Goal: Task Accomplishment & Management: Complete application form

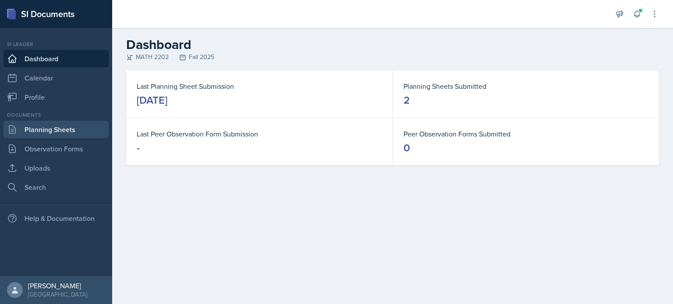
click at [71, 130] on link "Planning Sheets" at bounding box center [56, 130] width 105 height 18
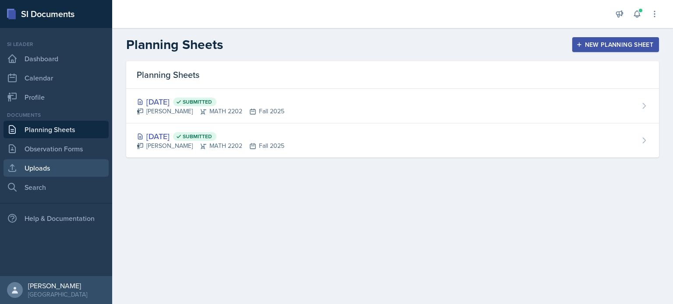
click at [67, 168] on link "Uploads" at bounding box center [56, 168] width 105 height 18
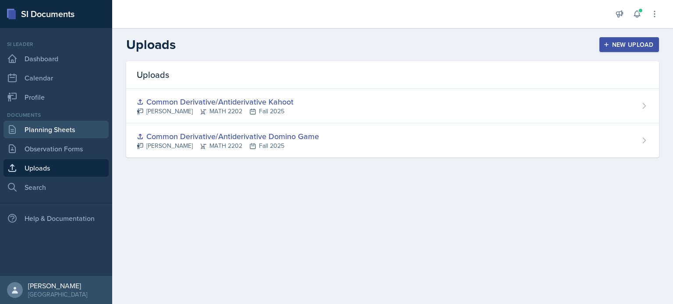
click at [66, 133] on link "Planning Sheets" at bounding box center [56, 130] width 105 height 18
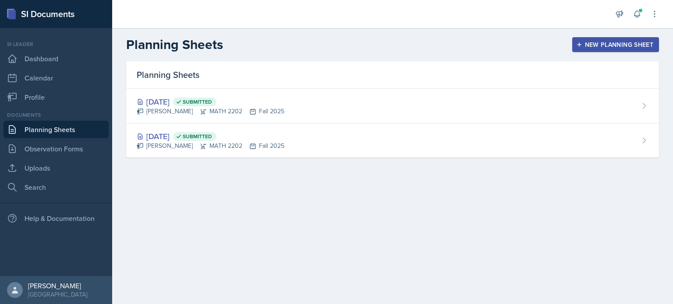
click at [620, 41] on div "New Planning Sheet" at bounding box center [615, 44] width 75 height 7
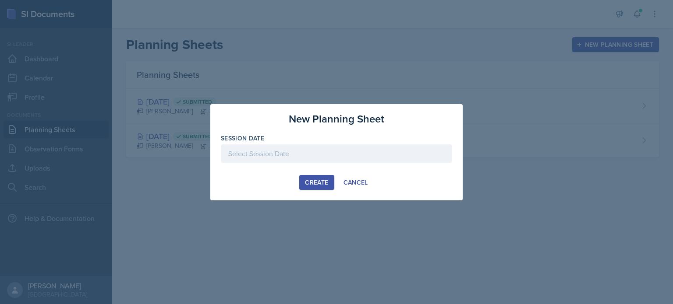
click at [328, 160] on div at bounding box center [336, 154] width 231 height 18
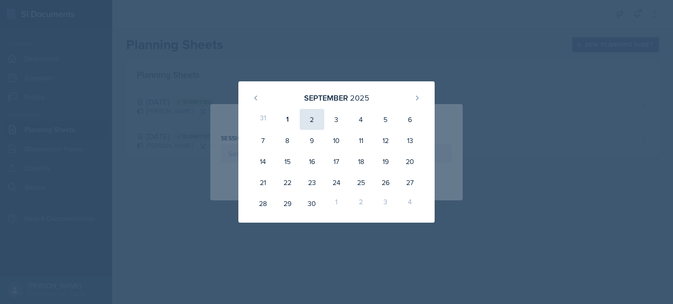
click at [310, 119] on div "2" at bounding box center [312, 119] width 25 height 21
type input "[DATE]"
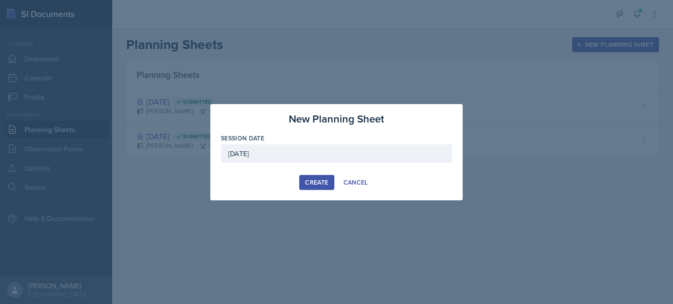
click at [317, 181] on div "Create" at bounding box center [316, 182] width 23 height 7
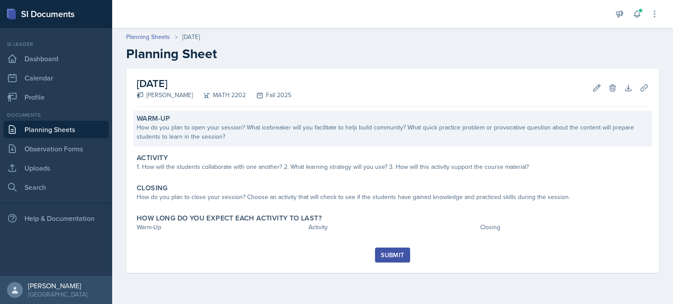
click at [340, 127] on div "How do you plan to open your session? What icebreaker will you facilitate to he…" at bounding box center [393, 132] width 512 height 18
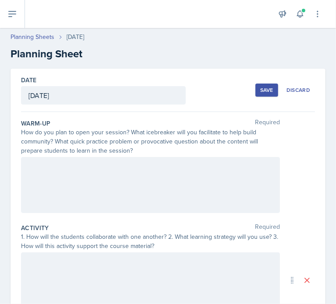
click at [82, 164] on div at bounding box center [150, 185] width 259 height 56
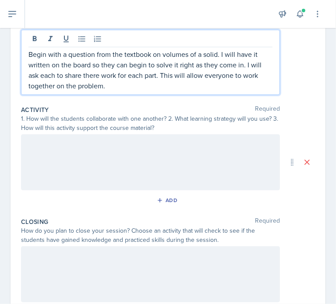
scroll to position [131, 0]
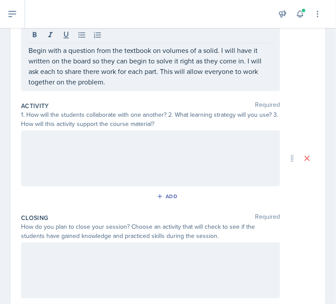
click at [194, 162] on div at bounding box center [150, 159] width 259 height 56
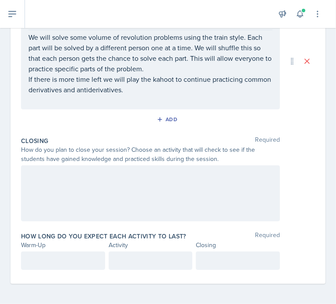
click at [149, 191] on div at bounding box center [150, 194] width 259 height 56
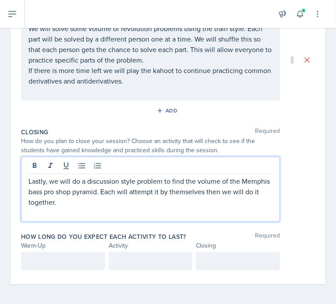
scroll to position [231, 0]
click at [74, 257] on div at bounding box center [63, 261] width 84 height 18
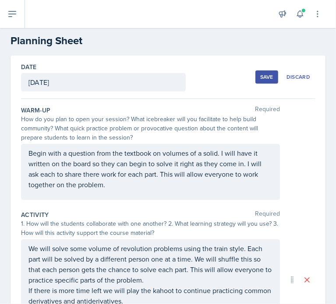
scroll to position [12, 0]
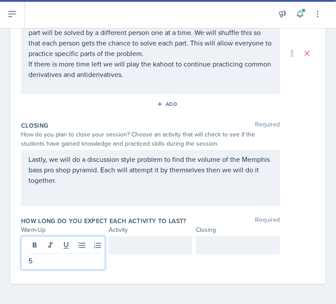
click at [149, 251] on div at bounding box center [151, 245] width 84 height 18
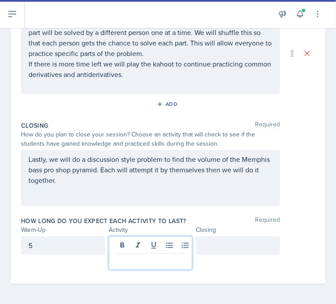
scroll to position [240, 0]
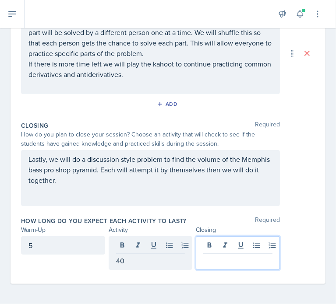
click at [214, 243] on div at bounding box center [238, 253] width 84 height 34
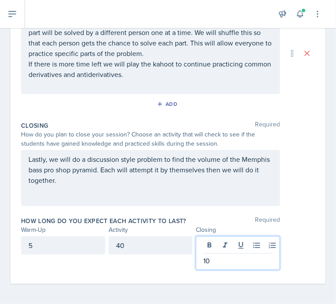
click at [282, 189] on div "Lastly, we will do a discussion style problem to find the volume of the Memphis…" at bounding box center [168, 178] width 294 height 56
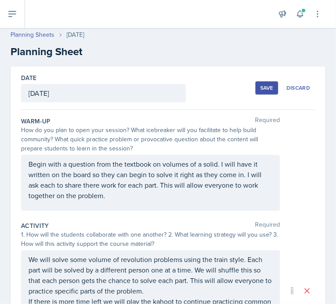
scroll to position [0, 0]
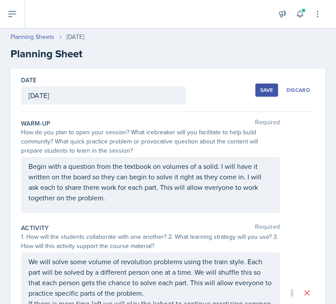
click at [268, 91] on button "Save" at bounding box center [266, 90] width 23 height 13
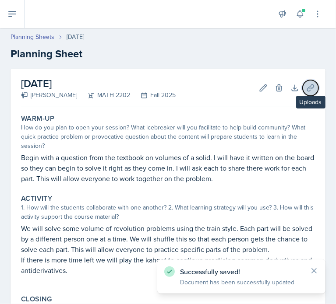
click at [306, 89] on icon at bounding box center [310, 88] width 9 height 9
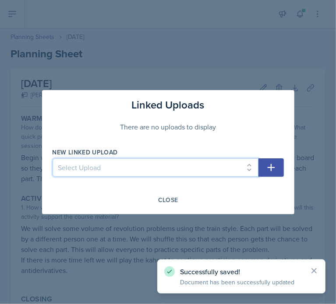
click at [240, 167] on select "Select Upload Common Derivative/Antiderivative Domino Game Common Derivative/An…" at bounding box center [156, 168] width 206 height 18
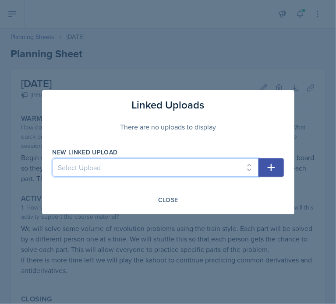
select select "86174d6c-bfb2-4c38-8171-7fb2c657f005"
click at [53, 159] on select "Select Upload Common Derivative/Antiderivative Domino Game Common Derivative/An…" at bounding box center [156, 168] width 206 height 18
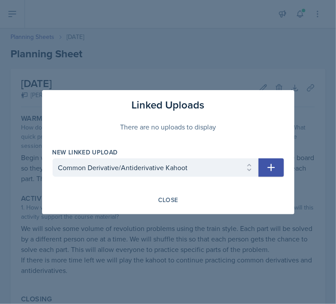
click at [274, 166] on icon "button" at bounding box center [271, 167] width 11 height 11
select select
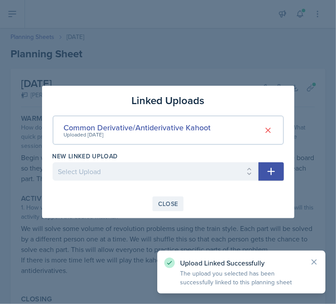
click at [170, 204] on div "Close" at bounding box center [168, 204] width 20 height 7
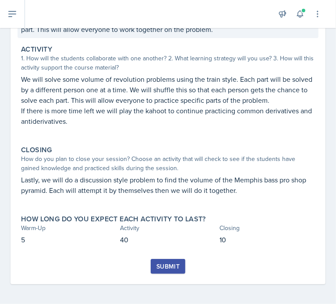
scroll to position [150, 0]
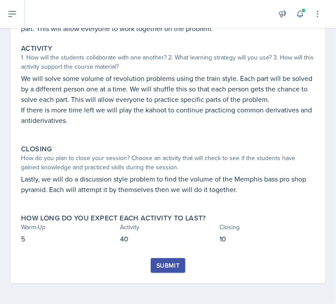
click at [164, 264] on div "Submit" at bounding box center [167, 265] width 23 height 7
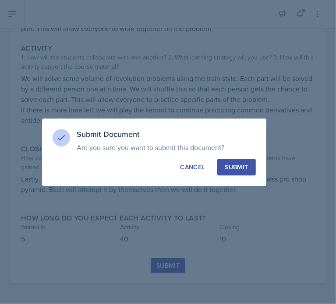
click at [239, 167] on div "Submit" at bounding box center [236, 167] width 23 height 9
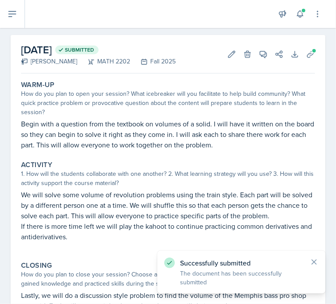
scroll to position [0, 0]
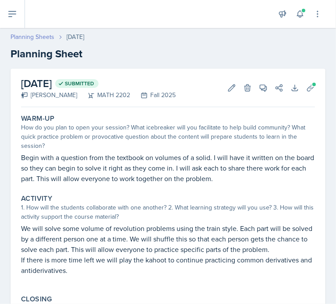
click at [28, 37] on link "Planning Sheets" at bounding box center [33, 36] width 44 height 9
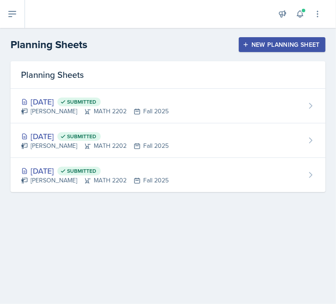
click at [257, 45] on div "New Planning Sheet" at bounding box center [281, 44] width 75 height 7
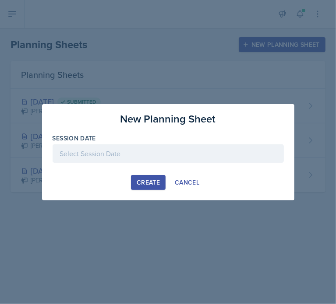
click at [140, 157] on div at bounding box center [168, 154] width 231 height 18
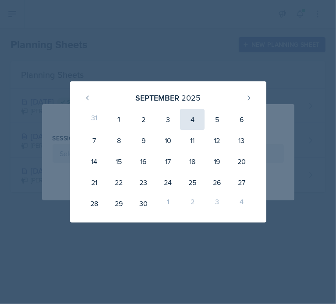
click at [187, 120] on div "4" at bounding box center [192, 119] width 25 height 21
type input "[DATE]"
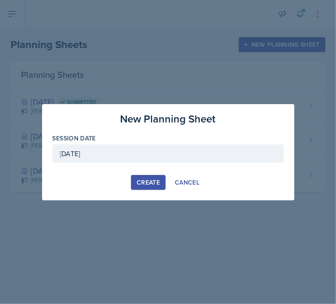
click at [145, 182] on div "Create" at bounding box center [148, 182] width 23 height 7
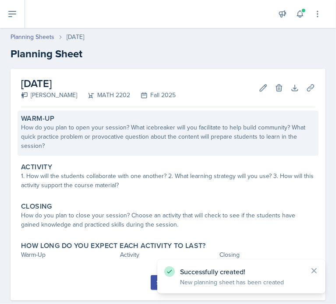
click at [184, 131] on div "How do you plan to open your session? What icebreaker will you facilitate to he…" at bounding box center [168, 137] width 294 height 28
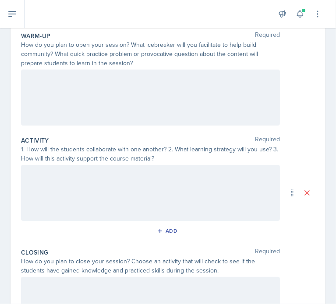
scroll to position [103, 0]
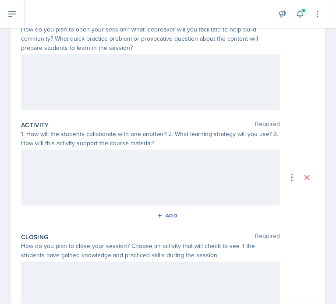
click at [179, 84] on div at bounding box center [150, 82] width 259 height 56
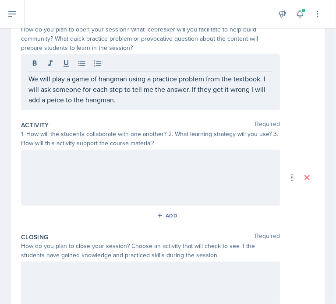
click at [221, 169] on div at bounding box center [150, 178] width 259 height 56
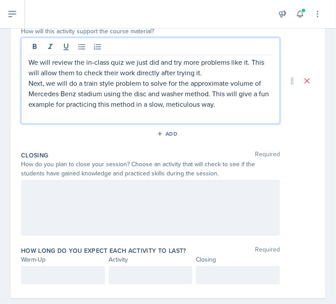
scroll to position [229, 0]
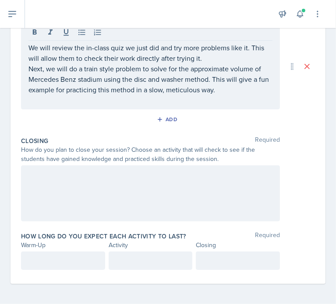
click at [168, 192] on div at bounding box center [150, 194] width 259 height 56
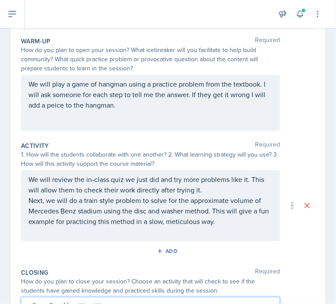
scroll to position [92, 0]
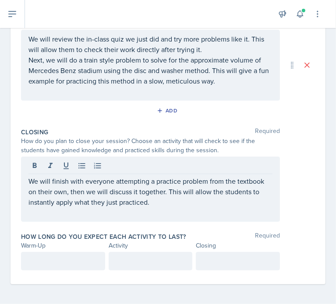
click at [70, 253] on div at bounding box center [63, 261] width 84 height 18
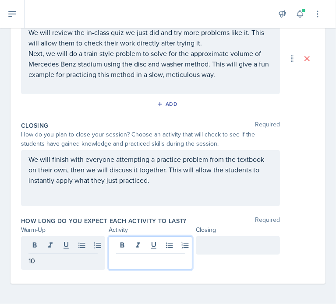
click at [133, 241] on div at bounding box center [151, 253] width 84 height 34
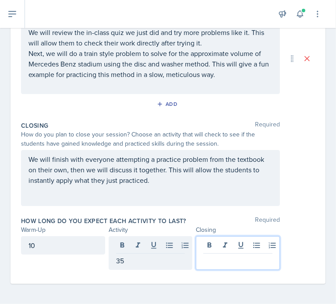
click at [209, 250] on div at bounding box center [238, 253] width 84 height 34
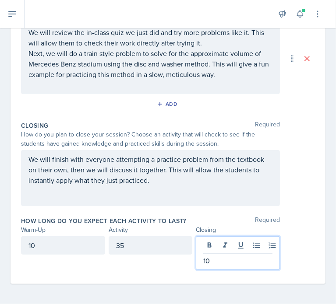
click at [300, 217] on div "How long do you expect each activity to last? Required" at bounding box center [168, 221] width 294 height 9
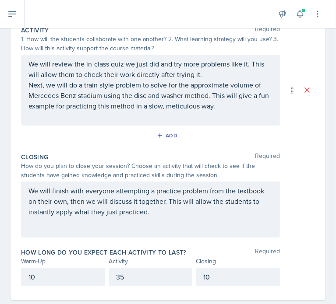
scroll to position [170, 0]
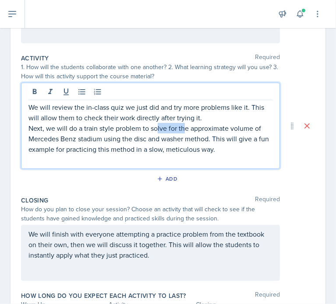
drag, startPoint x: 184, startPoint y: 123, endPoint x: 156, endPoint y: 127, distance: 28.7
click at [156, 127] on p "Next, we will do a train style problem to solve for the approximate volume of M…" at bounding box center [150, 139] width 244 height 32
drag, startPoint x: 184, startPoint y: 139, endPoint x: 135, endPoint y: 141, distance: 49.1
click at [135, 141] on p "Next, we will do a train style problem to solve for the approximate volume of M…" at bounding box center [150, 139] width 244 height 32
click at [205, 193] on div "Closing Required How do you plan to close your session? Choose an activity that…" at bounding box center [168, 240] width 294 height 95
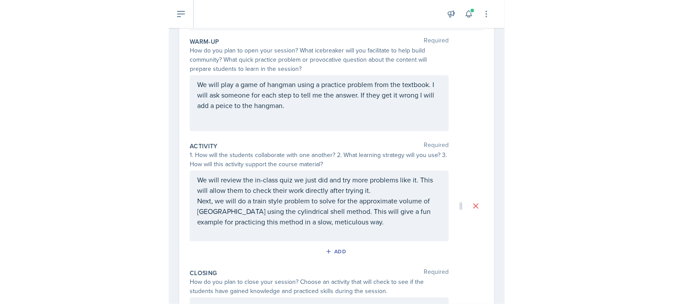
scroll to position [88, 0]
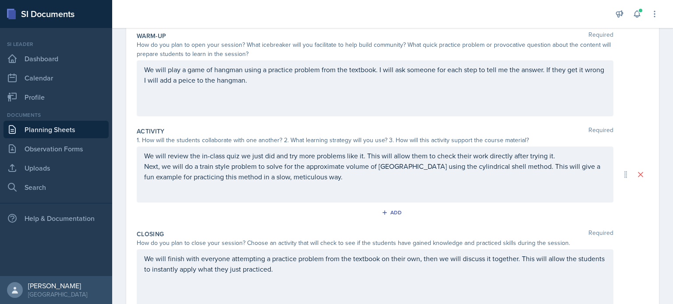
click at [350, 215] on div "Add" at bounding box center [393, 214] width 512 height 17
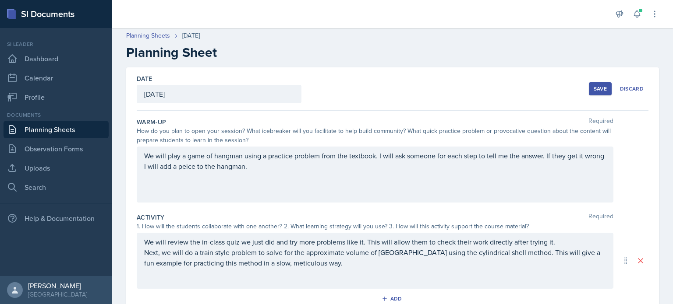
scroll to position [0, 0]
click at [593, 88] on div "Save" at bounding box center [599, 90] width 13 height 7
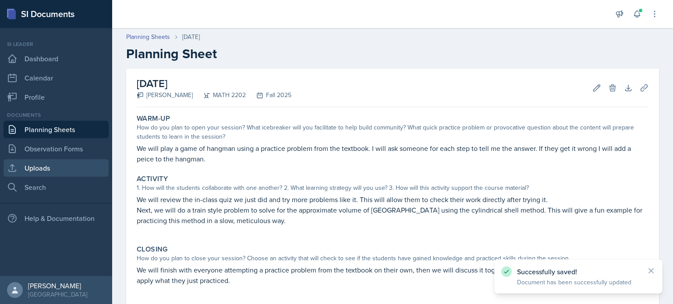
click at [67, 164] on link "Uploads" at bounding box center [56, 168] width 105 height 18
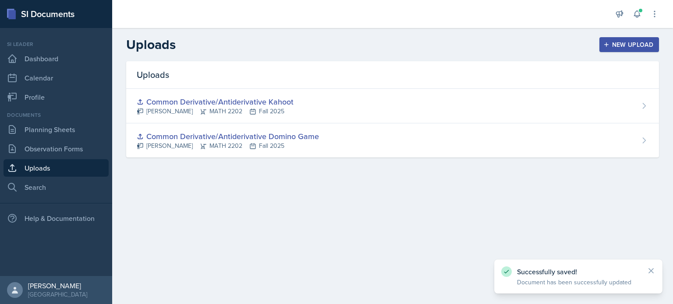
click at [623, 45] on div "New Upload" at bounding box center [629, 44] width 49 height 7
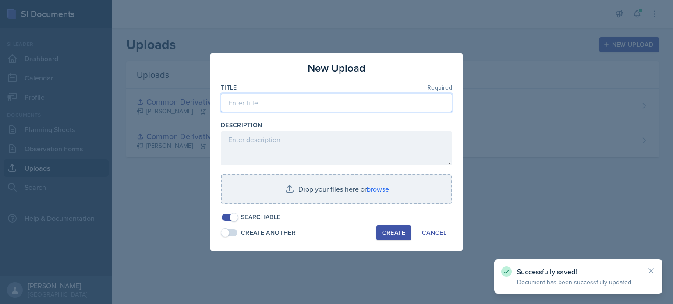
click at [250, 99] on input at bounding box center [336, 103] width 231 height 18
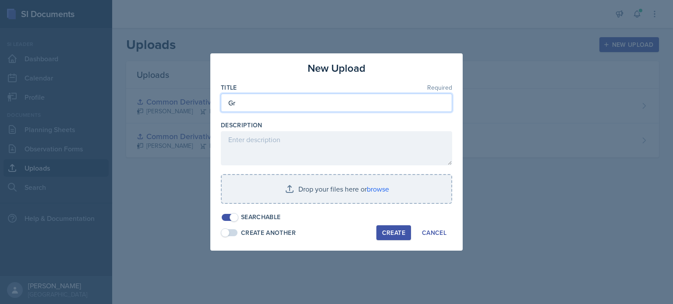
type input "G"
type input "Graph for Cylindrical Shell Problem"
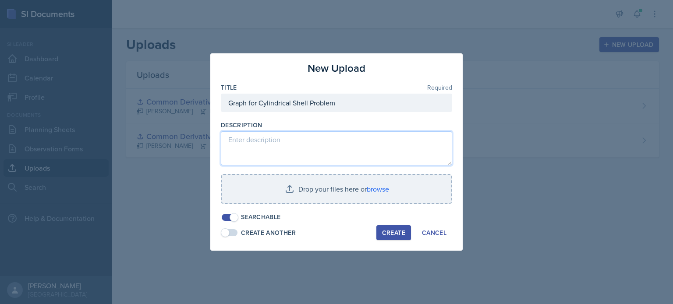
click at [294, 143] on textarea at bounding box center [336, 148] width 231 height 34
drag, startPoint x: 251, startPoint y: 140, endPoint x: 301, endPoint y: 142, distance: 50.8
click at [301, 142] on textarea "This is an approximation for an equation wich shoud" at bounding box center [336, 148] width 231 height 34
click at [334, 139] on textarea "This is the graph for an equation wich shoud" at bounding box center [336, 148] width 231 height 34
click at [372, 140] on textarea "This is the graph for an equation which shoud" at bounding box center [336, 148] width 231 height 34
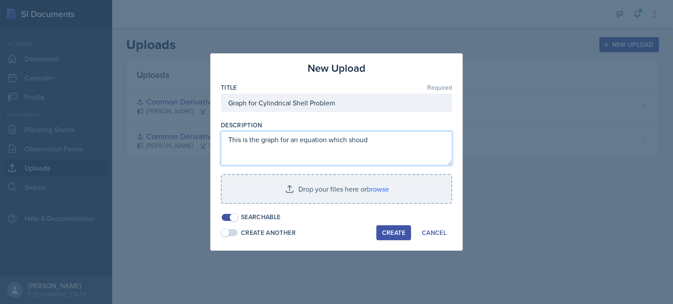
click at [363, 140] on textarea "This is the graph for an equation which shoud" at bounding box center [336, 148] width 231 height 34
click at [387, 139] on textarea "This is the graph for an equation which should" at bounding box center [336, 148] width 231 height 34
click at [261, 147] on textarea "This is the graph for an equation which should allow the students to solve a cy…" at bounding box center [336, 148] width 231 height 34
click at [341, 144] on textarea "This is the graph for an equation which should allow the students to solve a cy…" at bounding box center [336, 148] width 231 height 34
click at [341, 148] on textarea "This is the graph for an equation which should allow the students to solve a cy…" at bounding box center [336, 148] width 231 height 34
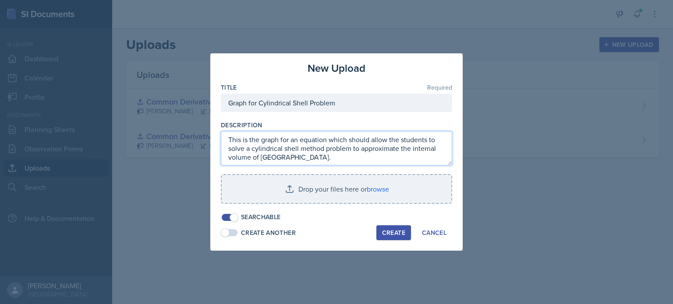
scroll to position [14, 0]
paste textarea "[URL][DOMAIN_NAME]"
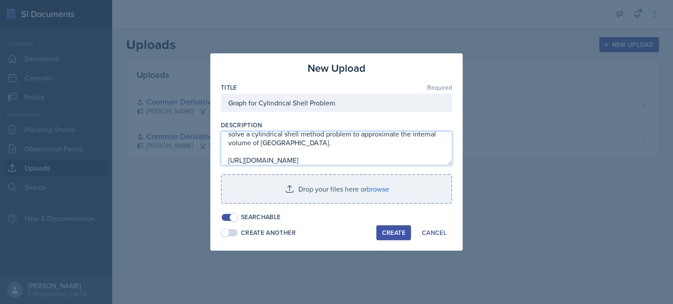
click at [338, 144] on textarea "This is the graph for an equation which should allow the students to solve a cy…" at bounding box center [336, 148] width 231 height 34
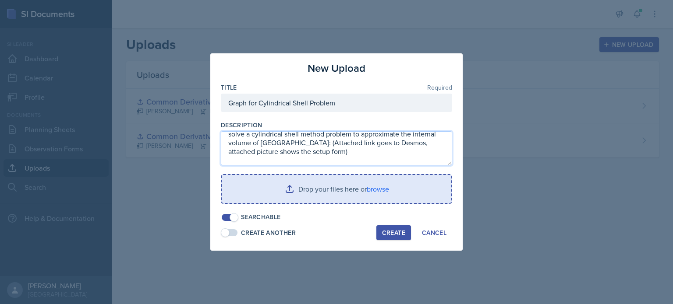
type textarea "This is the graph for an equation which should allow the students to solve a cy…"
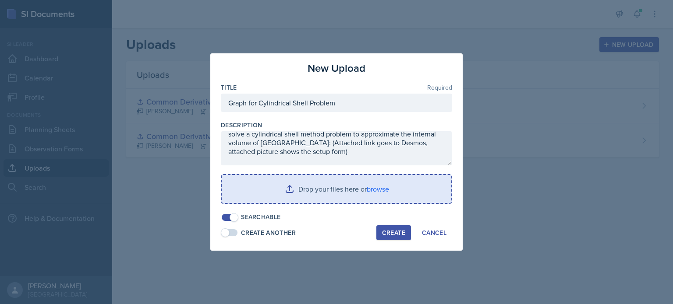
click at [356, 187] on input "file" at bounding box center [336, 189] width 229 height 28
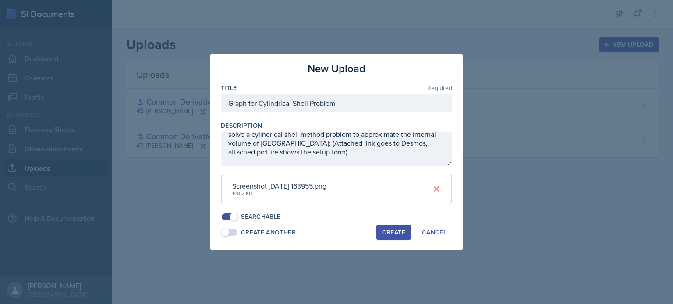
click at [397, 230] on div "Create" at bounding box center [393, 232] width 23 height 7
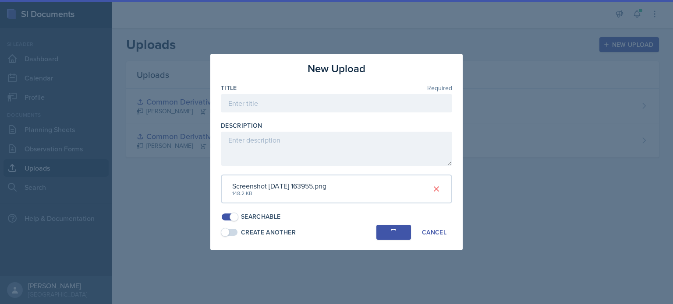
scroll to position [0, 0]
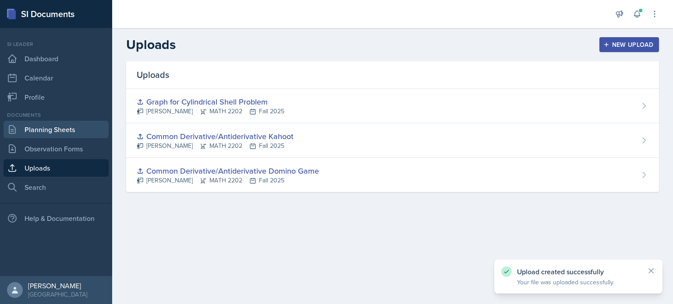
click at [57, 131] on link "Planning Sheets" at bounding box center [56, 130] width 105 height 18
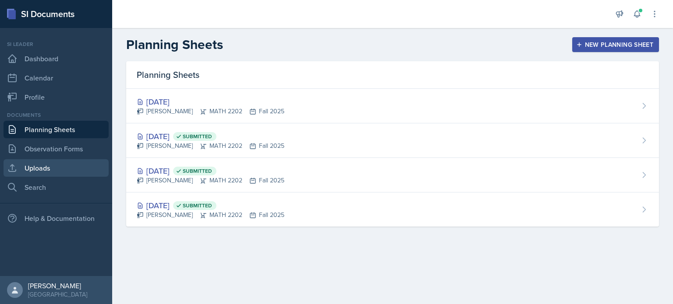
click at [40, 169] on link "Uploads" at bounding box center [56, 168] width 105 height 18
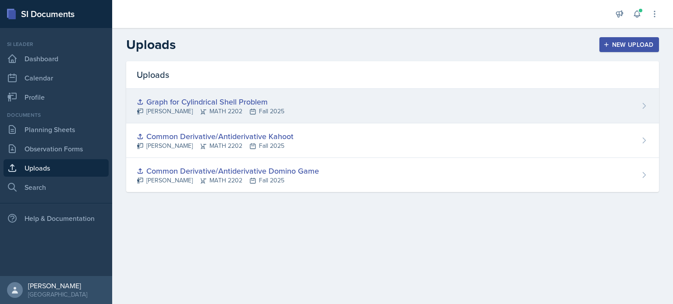
click at [198, 106] on div "Graph for Cylindrical Shell Problem" at bounding box center [211, 102] width 148 height 12
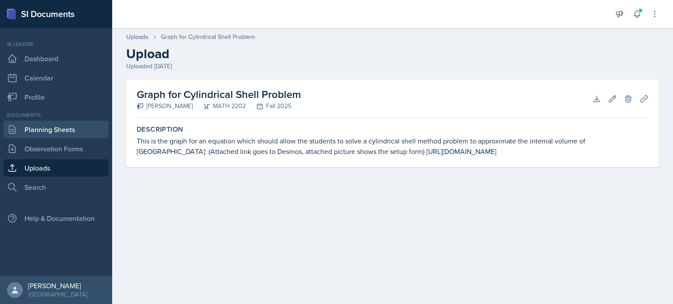
click at [52, 134] on link "Planning Sheets" at bounding box center [56, 130] width 105 height 18
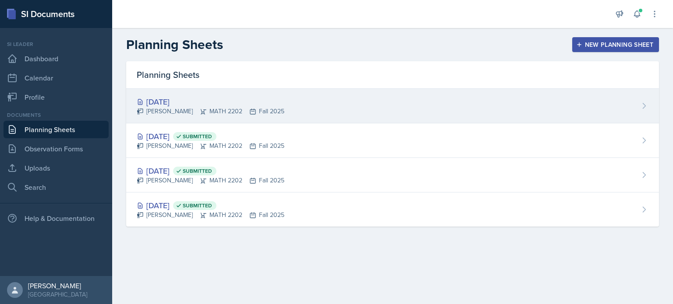
click at [228, 108] on div "[PERSON_NAME] MATH 2202 Fall 2025" at bounding box center [211, 111] width 148 height 9
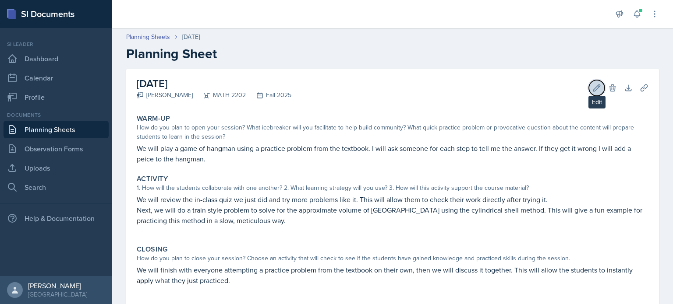
click at [592, 86] on icon at bounding box center [596, 88] width 9 height 9
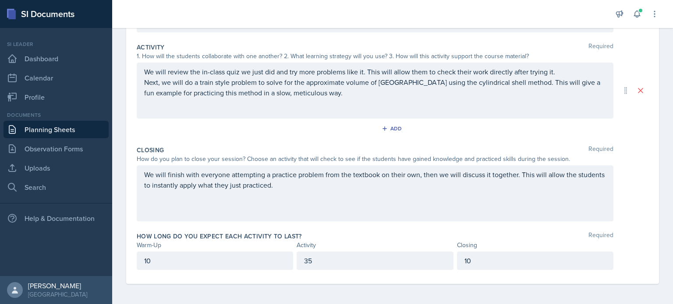
scroll to position [180, 0]
click at [356, 92] on p "Next, we will do a train style problem to solve for the approximate volume of […" at bounding box center [375, 86] width 462 height 21
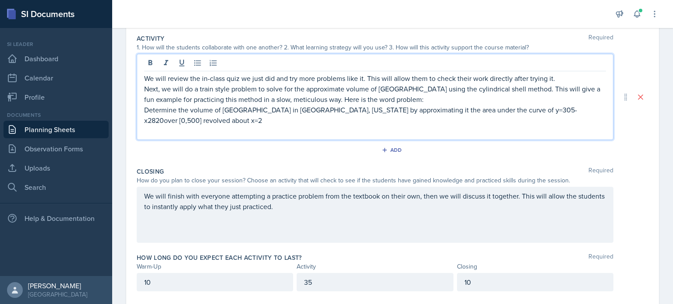
click at [531, 111] on p "Determine the volume of [GEOGRAPHIC_DATA] in [GEOGRAPHIC_DATA], [US_STATE] by a…" at bounding box center [375, 115] width 462 height 21
click at [535, 112] on p "Determine the volume of [GEOGRAPHIC_DATA] in [GEOGRAPHIC_DATA], [US_STATE] by a…" at bounding box center [375, 115] width 462 height 21
click at [534, 109] on p "Determine the volume of [GEOGRAPHIC_DATA] in [GEOGRAPHIC_DATA], [US_STATE] by a…" at bounding box center [375, 115] width 462 height 21
click at [525, 111] on p "Determine the volume of [GEOGRAPHIC_DATA] in [GEOGRAPHIC_DATA], [US_STATE] by a…" at bounding box center [375, 115] width 462 height 21
click at [552, 112] on p "Determine the volume of [GEOGRAPHIC_DATA] in [GEOGRAPHIC_DATA], [US_STATE] by a…" at bounding box center [375, 115] width 462 height 21
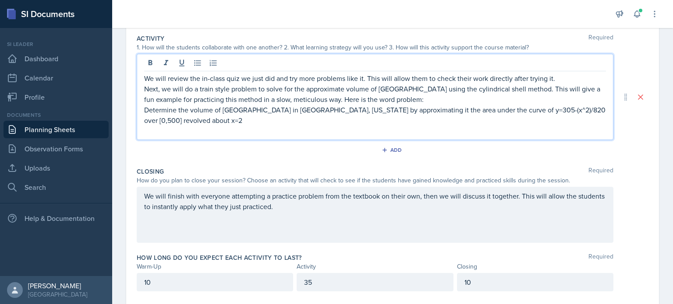
click at [568, 112] on p "Determine the volume of [GEOGRAPHIC_DATA] in [GEOGRAPHIC_DATA], [US_STATE] by a…" at bounding box center [375, 115] width 462 height 21
click at [251, 120] on p "Determine the volume of [GEOGRAPHIC_DATA] in [GEOGRAPHIC_DATA], [US_STATE] by a…" at bounding box center [375, 115] width 462 height 21
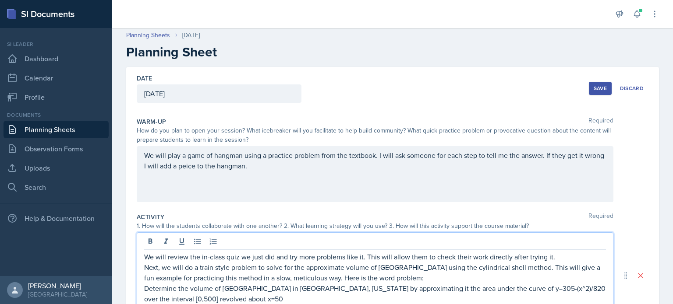
scroll to position [0, 0]
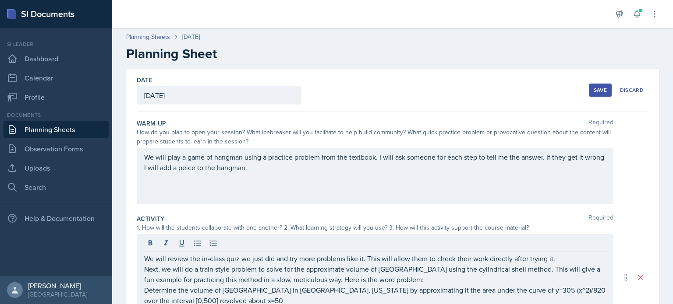
click at [593, 92] on div "Save" at bounding box center [599, 90] width 13 height 7
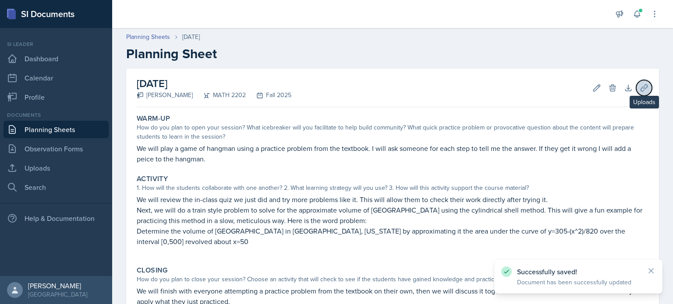
click at [636, 82] on button "Uploads" at bounding box center [644, 88] width 16 height 16
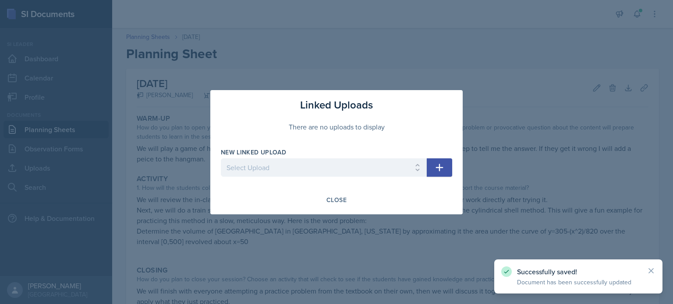
click at [434, 170] on icon "button" at bounding box center [439, 167] width 11 height 11
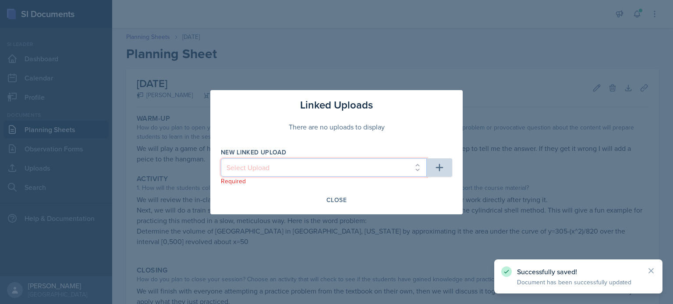
click at [355, 174] on select "Select Upload Common Derivative/Antiderivative Domino Game Common Derivative/An…" at bounding box center [324, 168] width 206 height 18
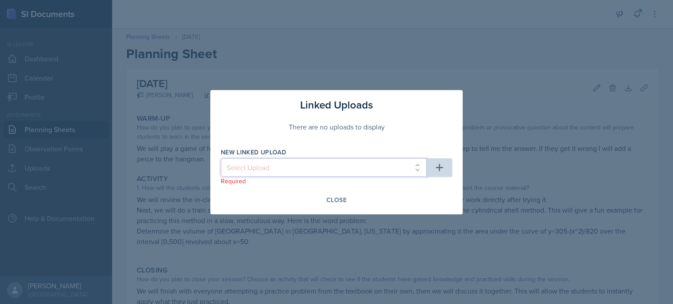
select select "7545a667-ada9-4e23-9ebf-46c5ae899373"
click at [221, 159] on select "Select Upload Common Derivative/Antiderivative Domino Game Common Derivative/An…" at bounding box center [324, 168] width 206 height 18
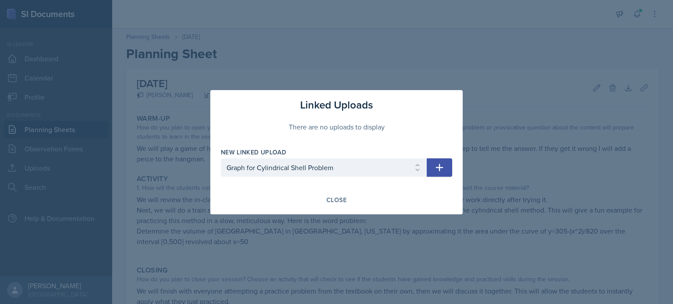
click at [448, 168] on button "button" at bounding box center [439, 168] width 25 height 18
select select
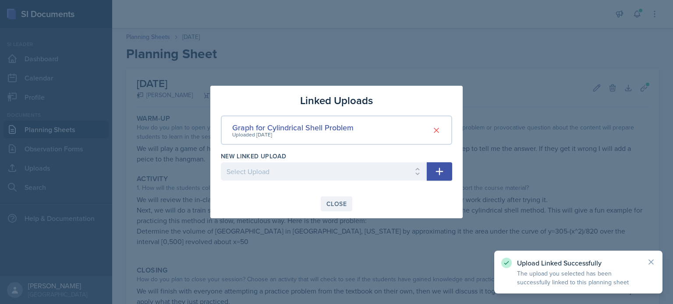
click at [340, 201] on div "Close" at bounding box center [336, 204] width 20 height 7
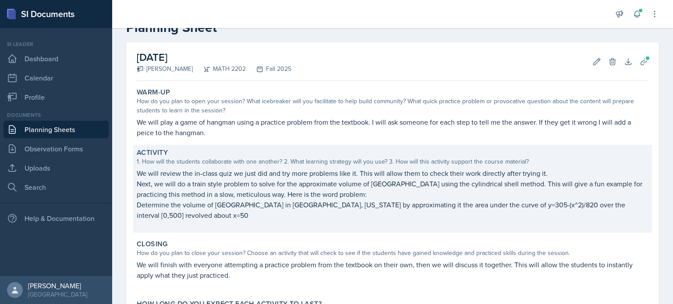
scroll to position [112, 0]
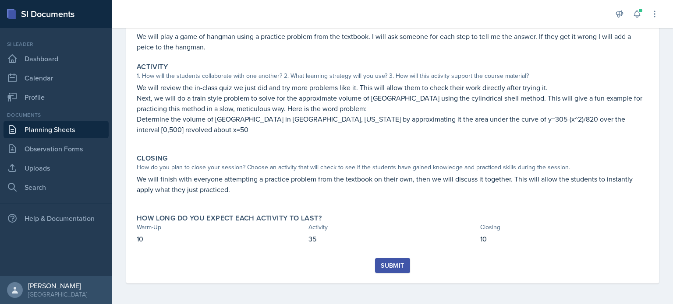
click at [386, 268] on div "Submit" at bounding box center [392, 265] width 23 height 7
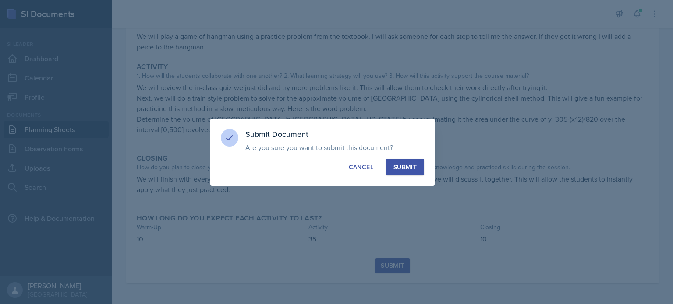
click at [413, 161] on button "Submit" at bounding box center [405, 167] width 38 height 17
